Goal: Task Accomplishment & Management: Use online tool/utility

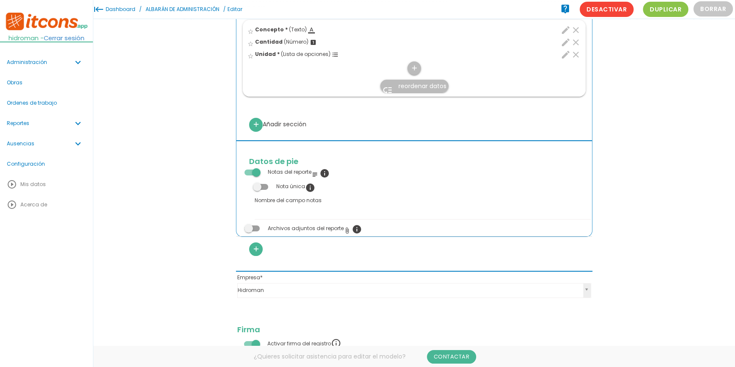
scroll to position [308, 0]
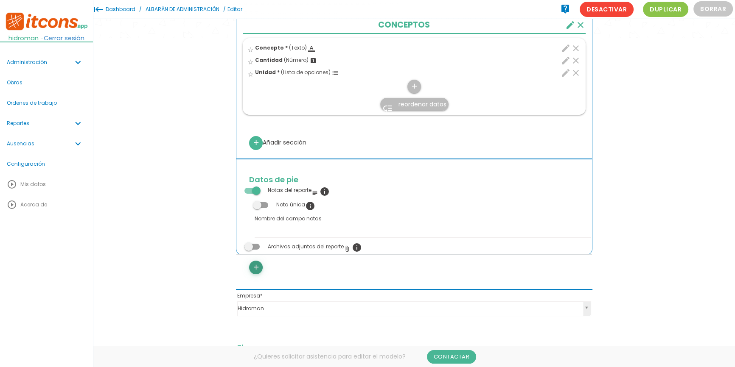
click at [255, 263] on icon "add" at bounding box center [256, 268] width 8 height 14
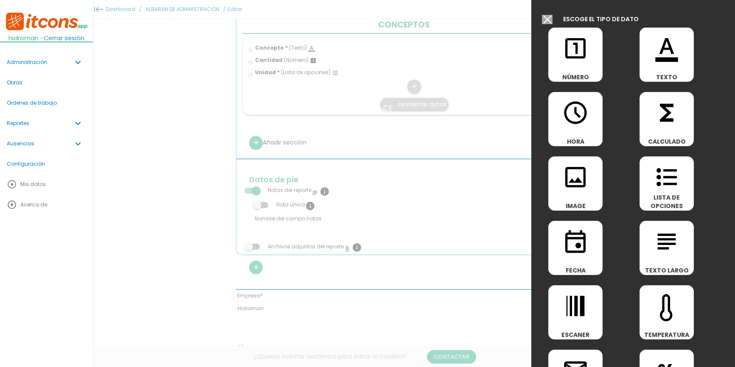
click at [551, 20] on input "Modelo sin Ordenes de trabajo" at bounding box center [547, 19] width 11 height 9
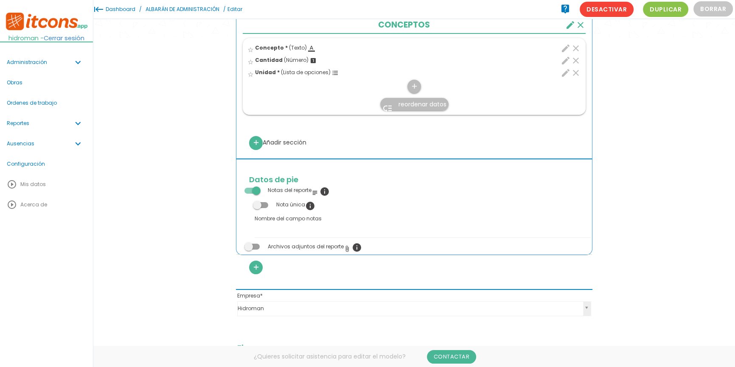
click at [38, 118] on link "Reportes expand_more" at bounding box center [46, 123] width 93 height 20
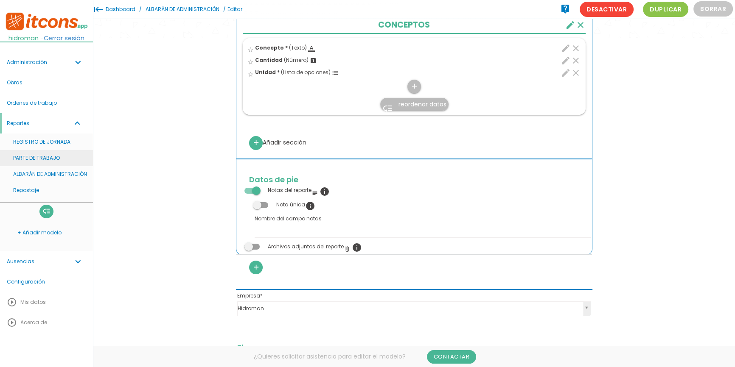
click at [37, 160] on link "PARTE DE TRABAJO" at bounding box center [46, 158] width 93 height 16
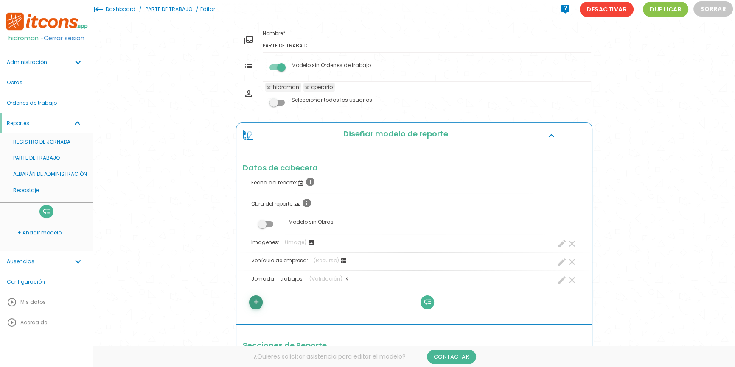
click at [253, 301] on icon "add" at bounding box center [256, 303] width 8 height 14
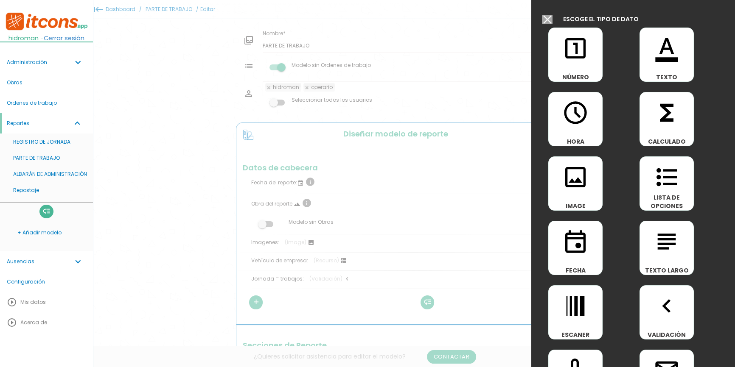
click at [551, 19] on input "Modelo sin Ordenes de trabajo" at bounding box center [547, 19] width 11 height 9
